Goal: Find specific fact: Find specific fact

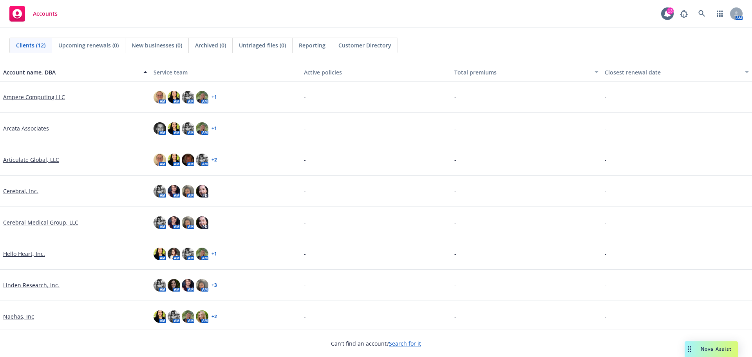
click at [29, 191] on link "Cerebral, Inc." at bounding box center [20, 191] width 35 height 8
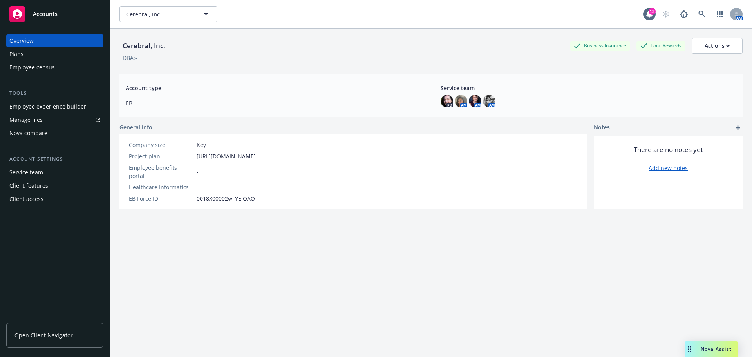
click at [38, 329] on link "Open Client Navigator" at bounding box center [54, 335] width 97 height 25
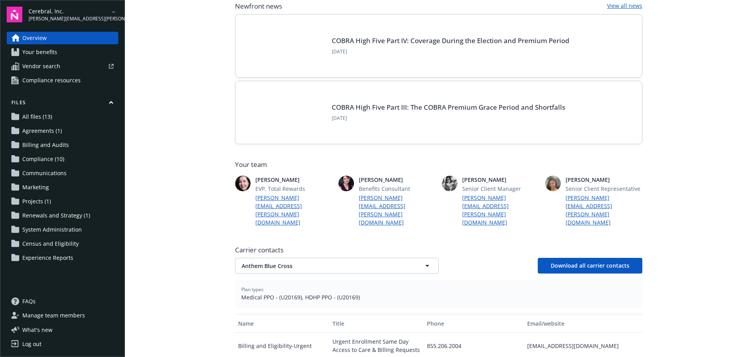
scroll to position [157, 0]
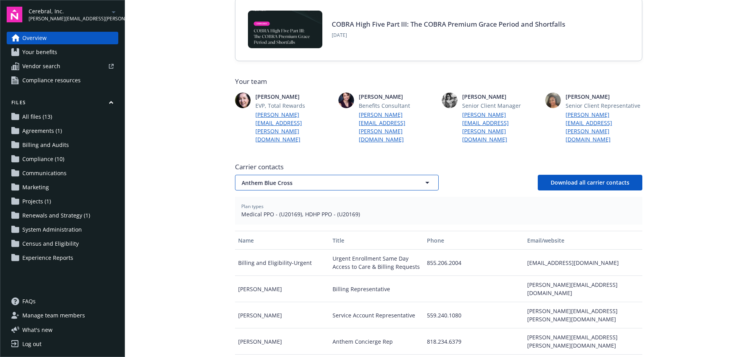
click at [281, 179] on span "Anthem Blue Cross" at bounding box center [323, 183] width 163 height 8
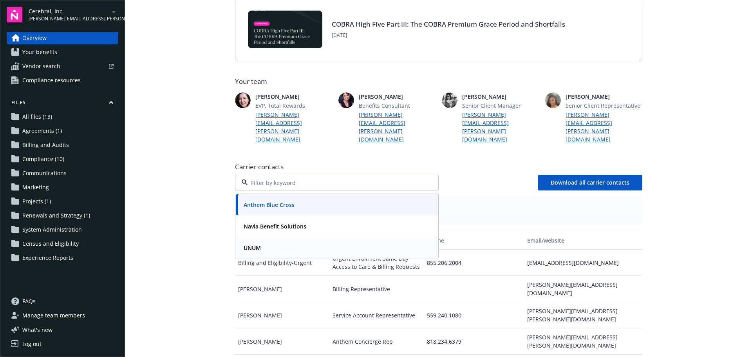
drag, startPoint x: 277, startPoint y: 229, endPoint x: 288, endPoint y: 228, distance: 11.0
click at [277, 242] on div "UNUM" at bounding box center [336, 247] width 193 height 11
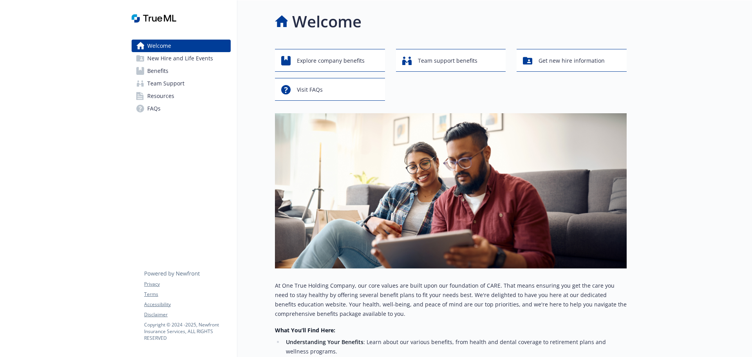
click at [752, 351] on div "Skip to main content Welcome New Hire and Life Events Benefits Team Support Res…" at bounding box center [376, 178] width 752 height 356
click at [239, 163] on div "Welcome Explore company benefits Team support benefits Get new hire information…" at bounding box center [431, 274] width 389 height 548
click at [188, 72] on link "Benefits" at bounding box center [181, 71] width 99 height 13
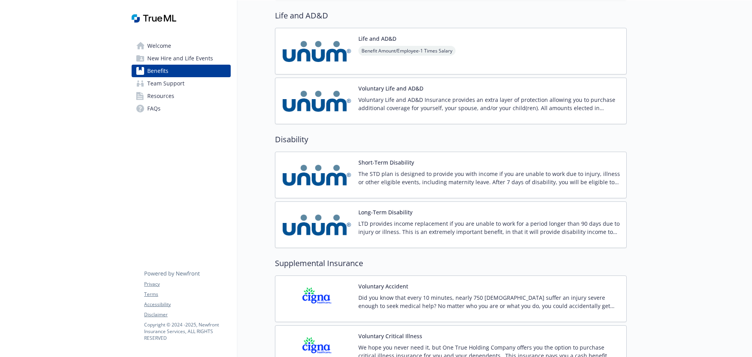
scroll to position [666, 0]
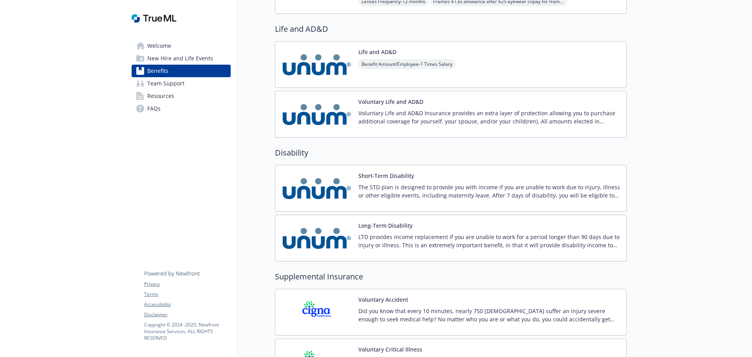
click at [434, 154] on h2 "Disability" at bounding box center [451, 153] width 352 height 12
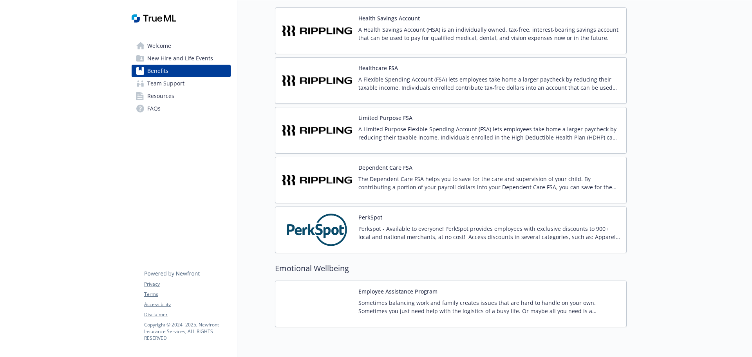
scroll to position [1153, 0]
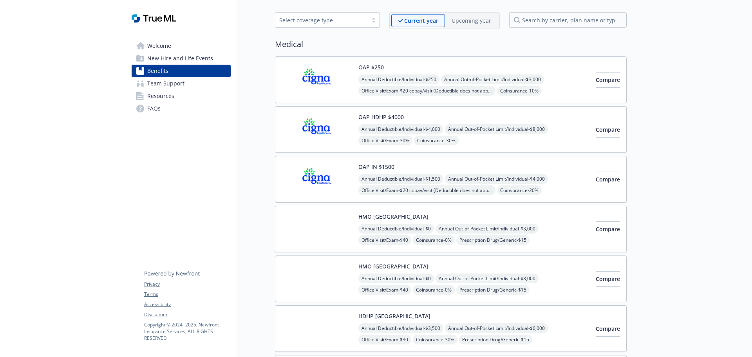
scroll to position [39, 0]
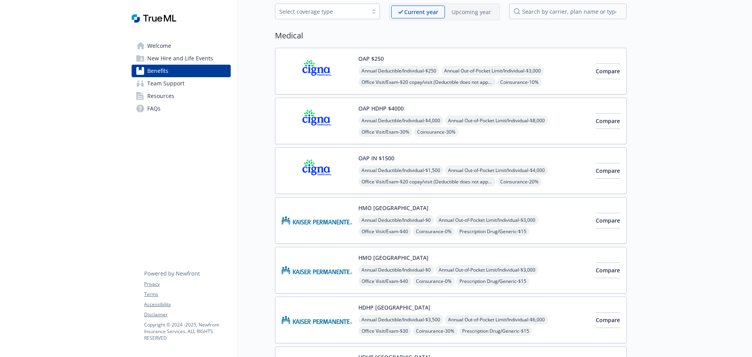
click at [192, 96] on link "Resources" at bounding box center [181, 96] width 99 height 13
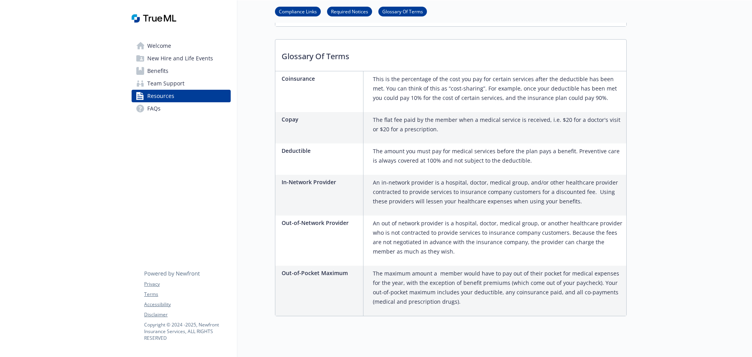
scroll to position [820, 0]
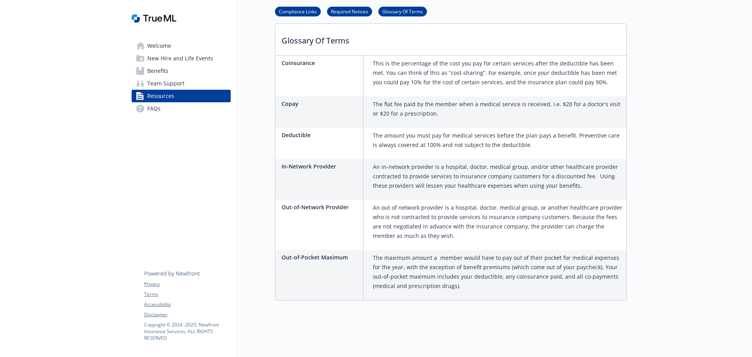
drag, startPoint x: 164, startPoint y: 84, endPoint x: 203, endPoint y: 93, distance: 39.3
click at [164, 84] on span "Team Support" at bounding box center [165, 83] width 37 height 13
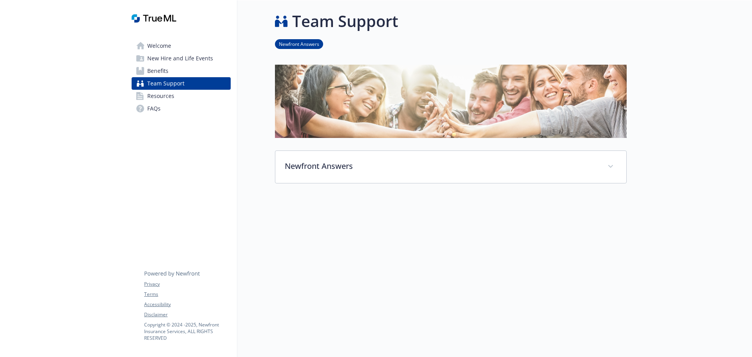
scroll to position [6, 0]
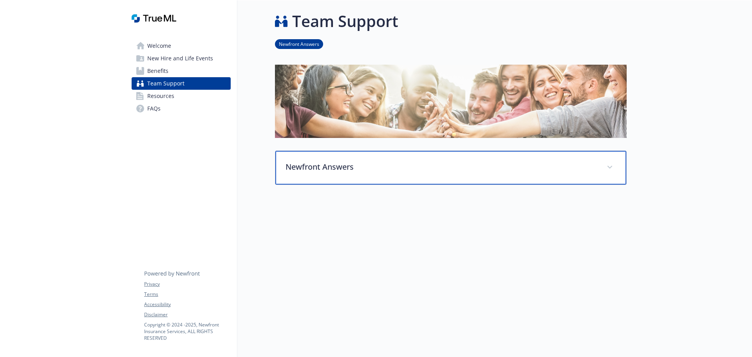
click at [512, 163] on p "Newfront Answers" at bounding box center [442, 167] width 312 height 12
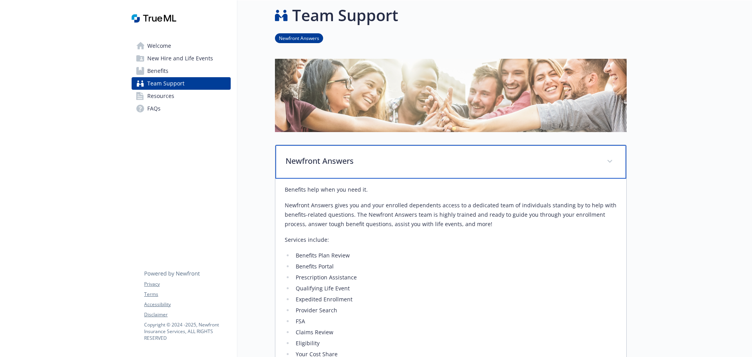
click at [512, 163] on p "Newfront Answers" at bounding box center [442, 161] width 312 height 12
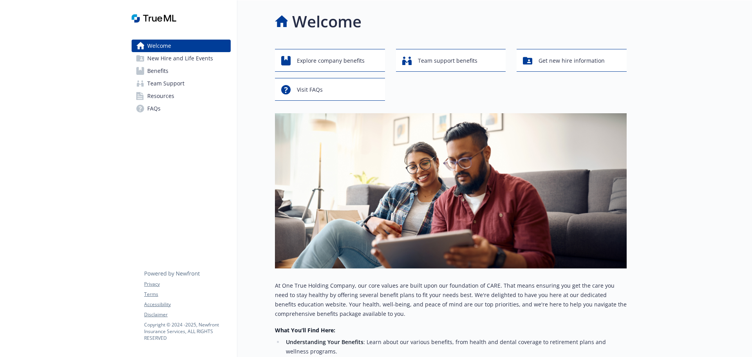
click at [169, 72] on link "Benefits" at bounding box center [181, 71] width 99 height 13
click at [192, 71] on link "Benefits" at bounding box center [181, 71] width 99 height 13
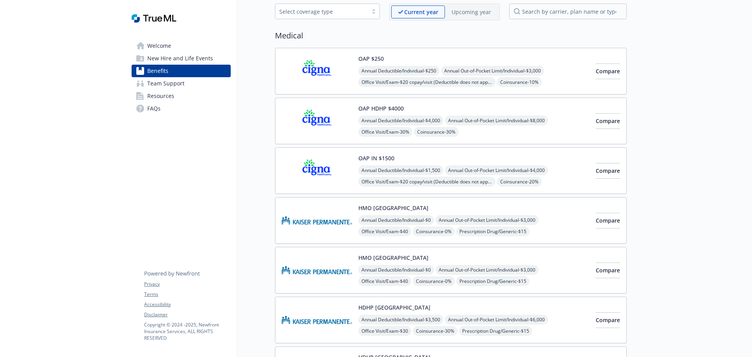
click at [331, 114] on img at bounding box center [317, 120] width 70 height 33
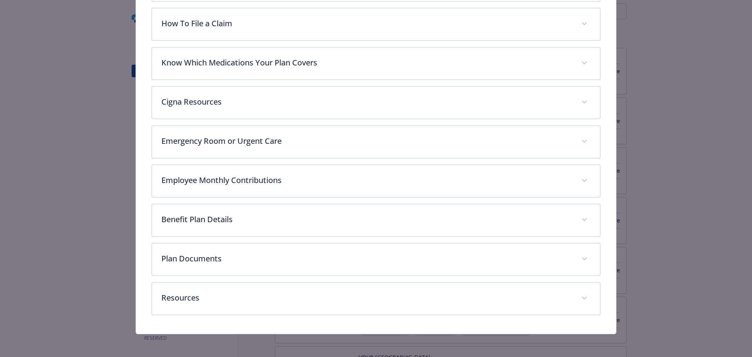
scroll to position [304, 0]
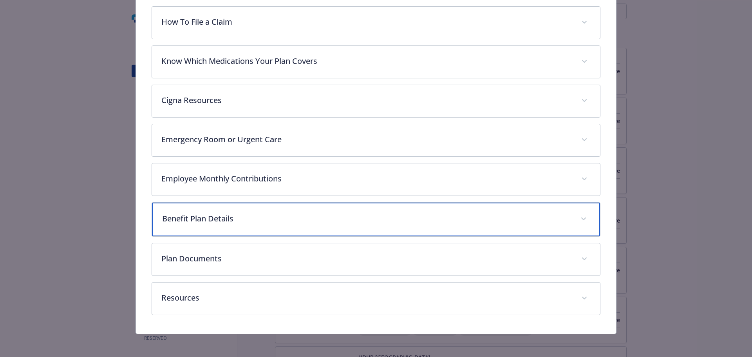
click at [250, 218] on p "Benefit Plan Details" at bounding box center [366, 219] width 409 height 12
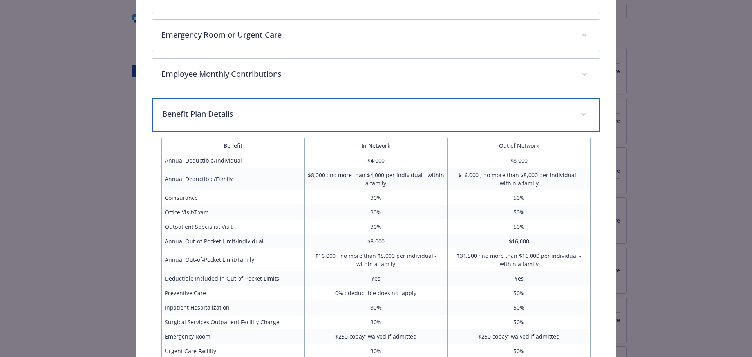
scroll to position [421, 0]
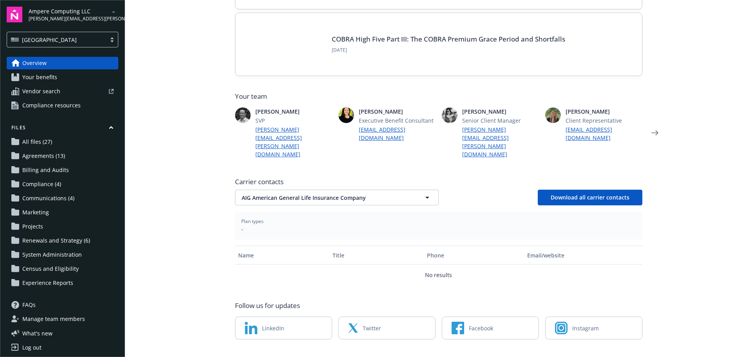
scroll to position [142, 0]
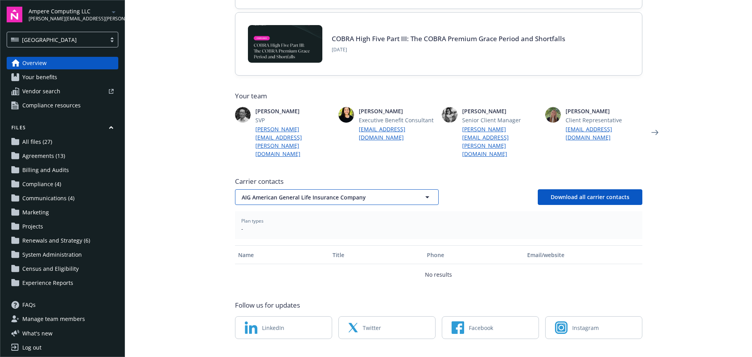
click at [269, 193] on span "AIG American General Life Insurance Company" at bounding box center [323, 197] width 163 height 8
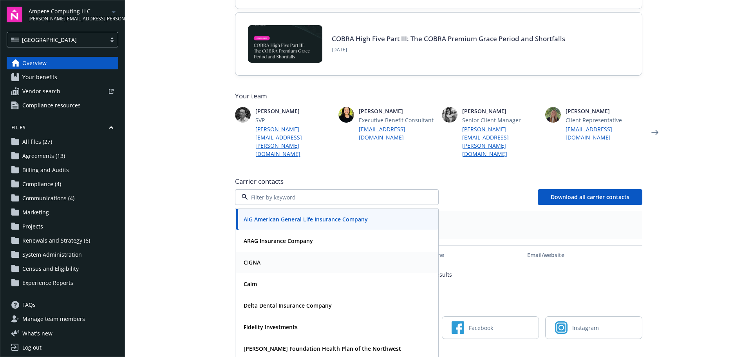
click at [261, 257] on div "CIGNA" at bounding box center [336, 262] width 193 height 11
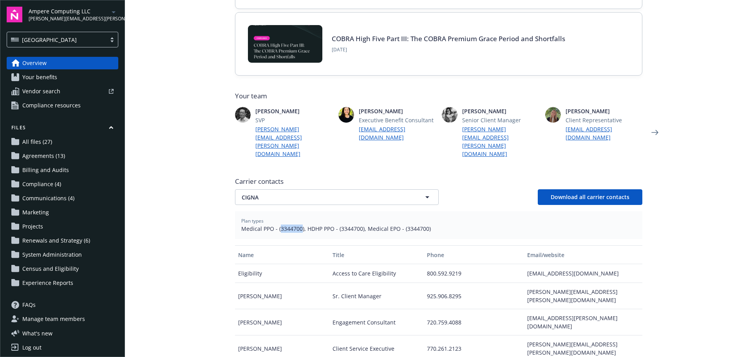
drag, startPoint x: 277, startPoint y: 214, endPoint x: 298, endPoint y: 212, distance: 21.2
click at [298, 224] on span "Medical PPO - (3344700), HDHP PPO - (3344700), Medical EPO - (3344700)" at bounding box center [438, 228] width 395 height 8
copy span "3344700"
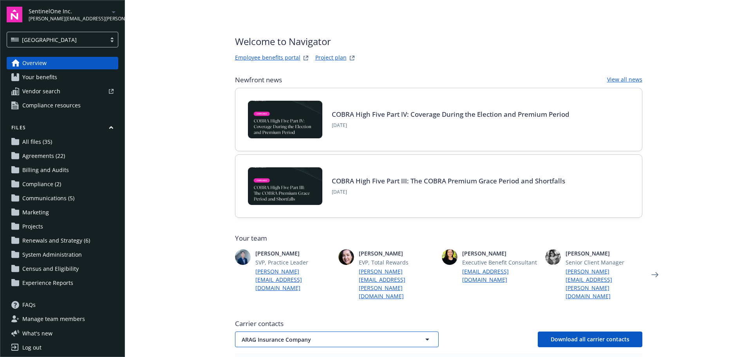
click at [293, 335] on span "ARAG Insurance Company" at bounding box center [323, 339] width 163 height 8
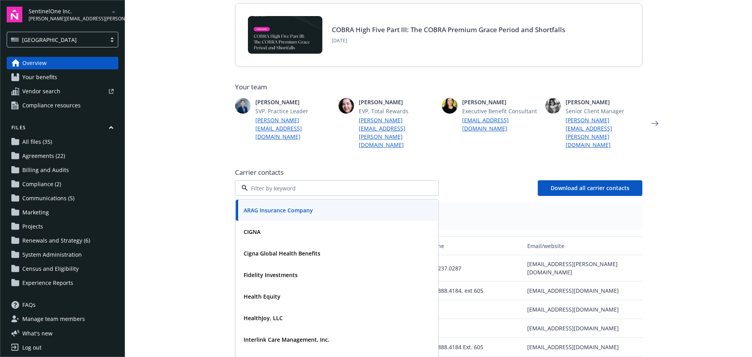
scroll to position [157, 0]
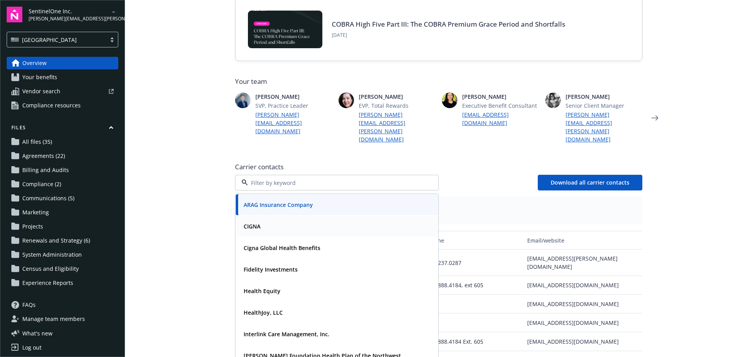
click at [264, 220] on div "CIGNA" at bounding box center [336, 225] width 193 height 11
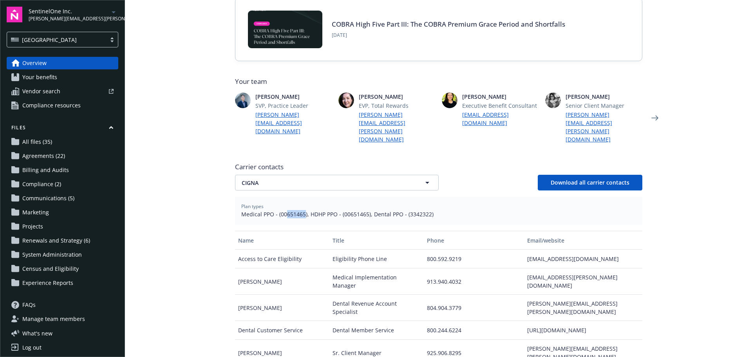
drag, startPoint x: 284, startPoint y: 199, endPoint x: 300, endPoint y: 198, distance: 16.9
click at [300, 210] on span "Medical PPO - (00651465), HDHP PPO - (00651465), Dental PPO - (3342322)" at bounding box center [438, 214] width 395 height 8
copy span "651465"
click at [209, 274] on main "Welcome to Navigator Employee benefits portal Project plan Newfront news View a…" at bounding box center [438, 178] width 627 height 357
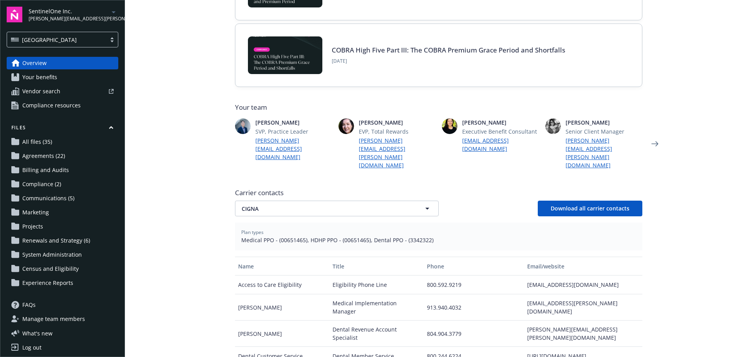
scroll to position [117, 0]
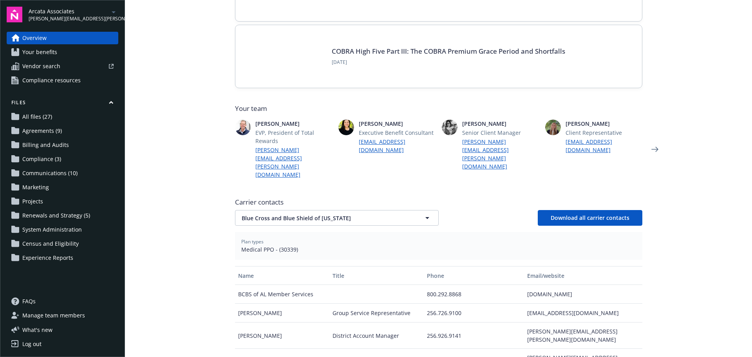
scroll to position [196, 0]
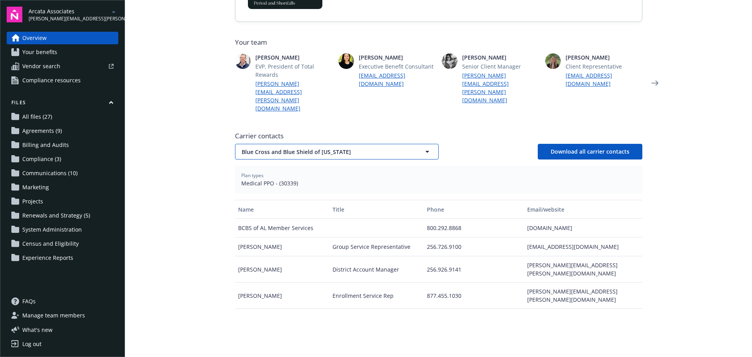
click at [306, 148] on span "Blue Cross and Blue Shield of Alabama" at bounding box center [323, 152] width 163 height 8
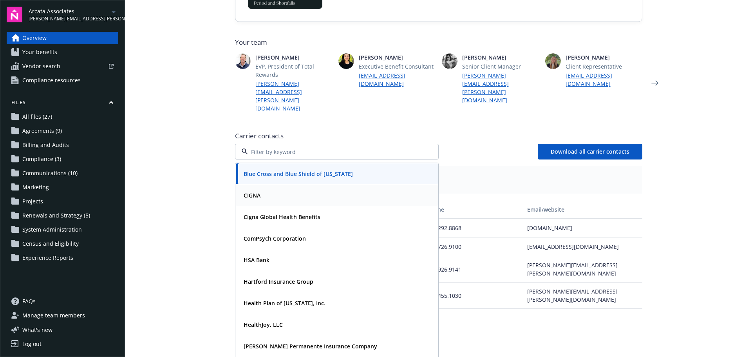
click at [293, 190] on div "CIGNA" at bounding box center [336, 195] width 193 height 11
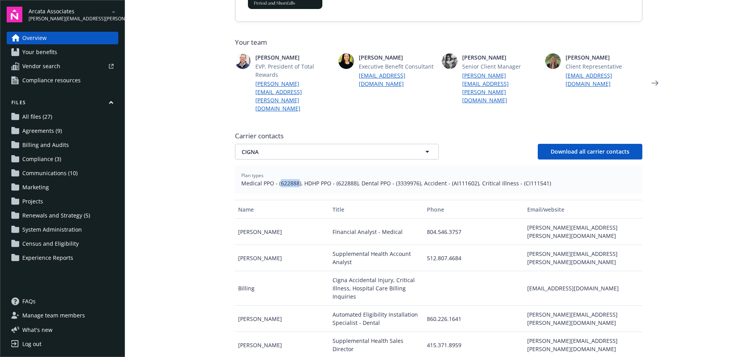
drag, startPoint x: 277, startPoint y: 159, endPoint x: 296, endPoint y: 158, distance: 18.4
click at [296, 179] on span "Medical PPO - (622888), HDHP PPO - (622888), Dental PPO - (3339976), Accident -…" at bounding box center [438, 183] width 395 height 8
copy span "622888"
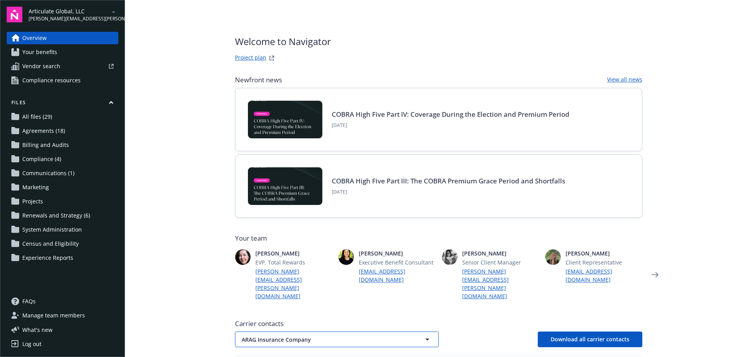
click at [286, 335] on span "ARAG Insurance Company" at bounding box center [323, 339] width 163 height 8
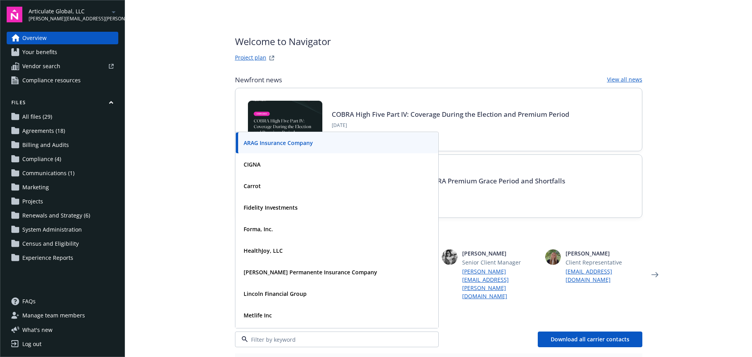
scroll to position [157, 0]
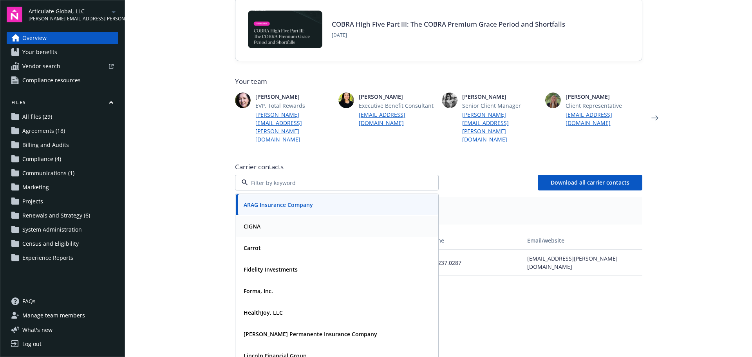
click at [275, 220] on div "CIGNA" at bounding box center [336, 225] width 193 height 11
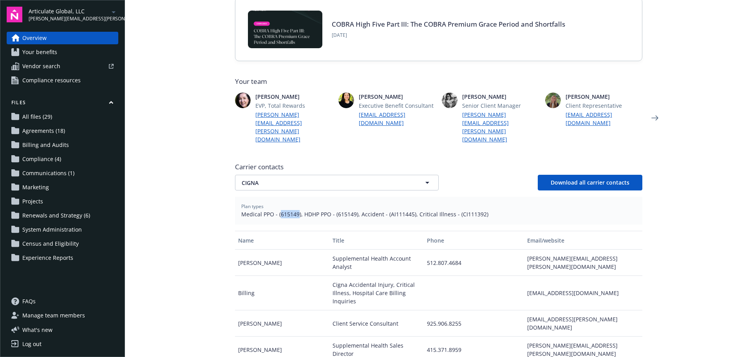
drag, startPoint x: 276, startPoint y: 198, endPoint x: 294, endPoint y: 197, distance: 17.6
click at [294, 210] on span "Medical PPO - (615149), HDHP PPO - (615149), Accident - (AI111445), Critical Il…" at bounding box center [438, 214] width 395 height 8
copy span "615149"
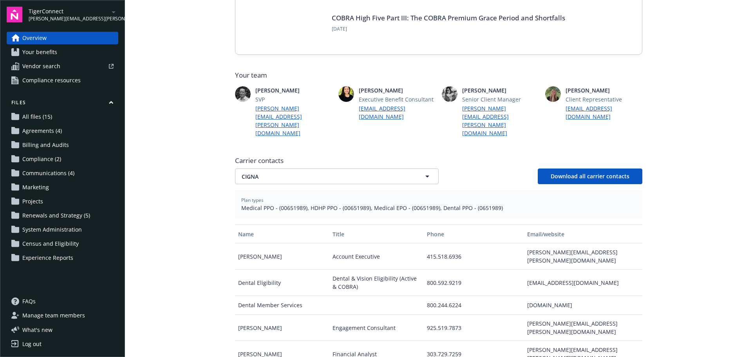
scroll to position [196, 0]
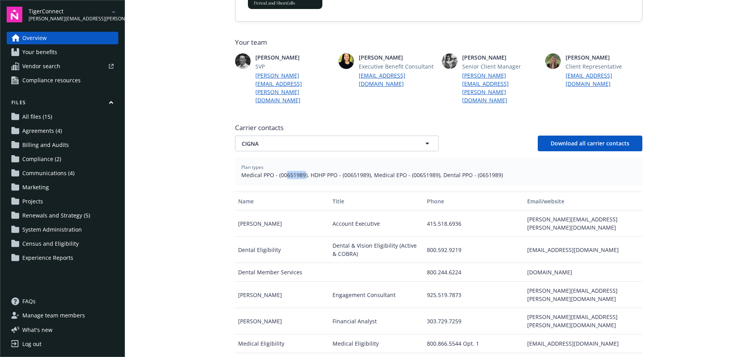
drag, startPoint x: 283, startPoint y: 159, endPoint x: 300, endPoint y: 158, distance: 17.3
click at [300, 171] on span "Medical PPO - (00651989), HDHP PPO - (00651989), Medical EPO - (00651989), Dent…" at bounding box center [438, 175] width 395 height 8
copy span "651989"
click at [200, 277] on main "Welcome to Navigator Employee benefits portal Project plan Newfront news View a…" at bounding box center [438, 178] width 627 height 357
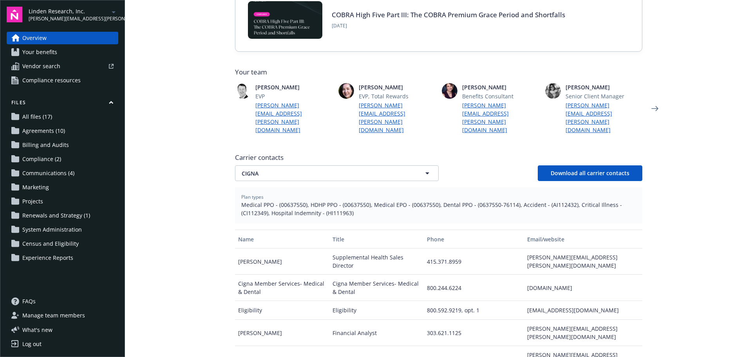
scroll to position [157, 0]
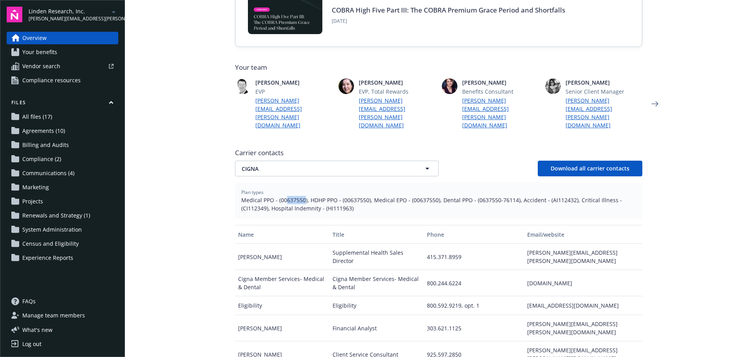
drag, startPoint x: 282, startPoint y: 183, endPoint x: 300, endPoint y: 183, distance: 17.6
click at [300, 196] on span "Medical PPO - (00637550), HDHP PPO - (00637550), Medical EPO - (00637550), Dent…" at bounding box center [438, 204] width 395 height 16
copy span "637550"
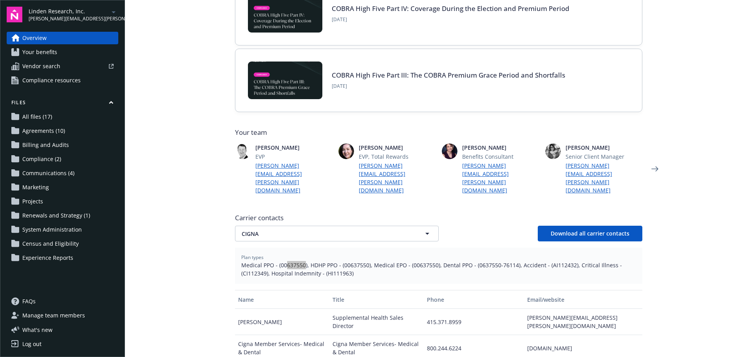
scroll to position [39, 0]
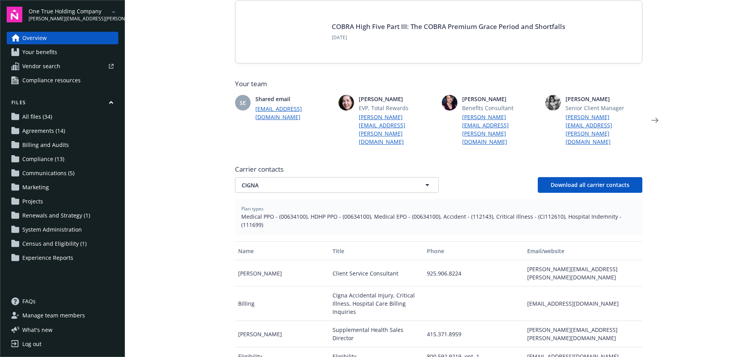
scroll to position [157, 0]
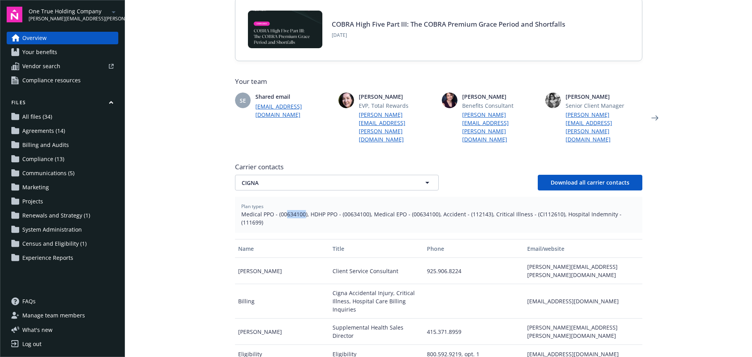
drag, startPoint x: 283, startPoint y: 198, endPoint x: 301, endPoint y: 196, distance: 18.1
click at [301, 210] on span "Medical PPO - (00634100), HDHP PPO - (00634100), Medical EPO - (00634100), Acci…" at bounding box center [438, 218] width 395 height 16
copy span "634100"
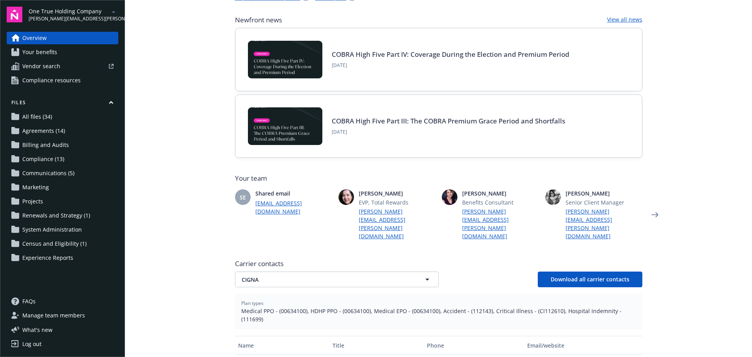
scroll to position [157, 0]
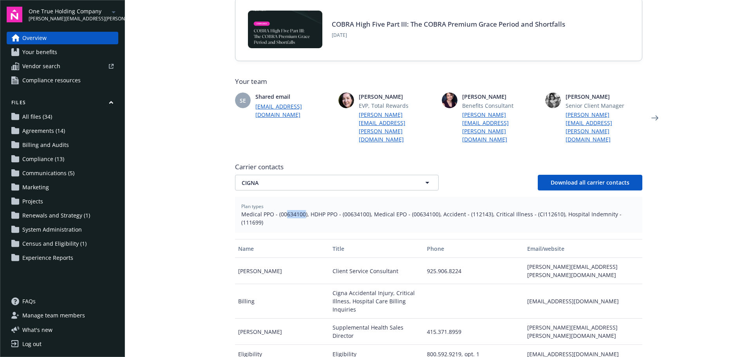
drag, startPoint x: 283, startPoint y: 198, endPoint x: 301, endPoint y: 197, distance: 18.5
click at [301, 210] on span "Medical PPO - (00634100), HDHP PPO - (00634100), Medical EPO - (00634100), Acci…" at bounding box center [438, 218] width 395 height 16
copy span "634100"
